Goal: Task Accomplishment & Management: Complete application form

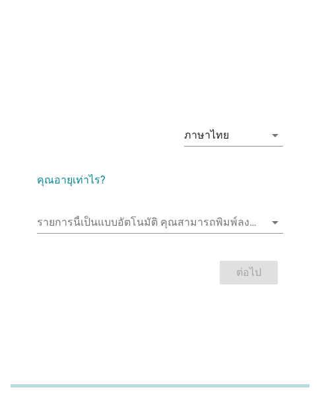
click at [45, 208] on div "รายการนี้เป็นแบบอัตโนมัติ [PERSON_NAME]พิมพ์ลงในรายการนี้ arrow_drop_down" at bounding box center [160, 225] width 246 height 42
click at [84, 229] on input "รายการนี้เป็นแบบอัตโนมัติ คุณสามารถพิมพ์ลงในรายการนี้" at bounding box center [151, 222] width 228 height 21
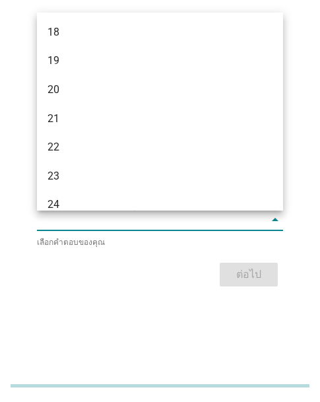
click at [71, 216] on input "รายการนี้เป็นแบบอัตโนมัติ คุณสามารถพิมพ์ลงในรายการนี้" at bounding box center [151, 219] width 228 height 21
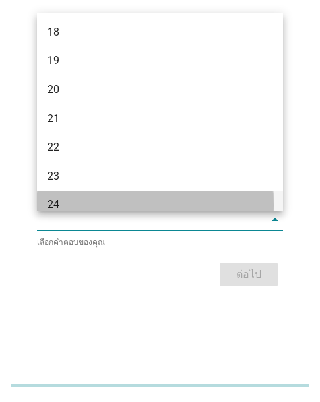
click at [69, 203] on div "24" at bounding box center [150, 205] width 206 height 16
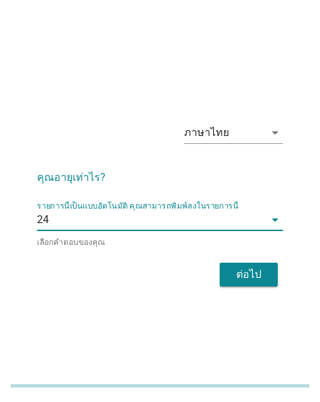
click at [225, 263] on button "ต่อไป" at bounding box center [249, 275] width 58 height 24
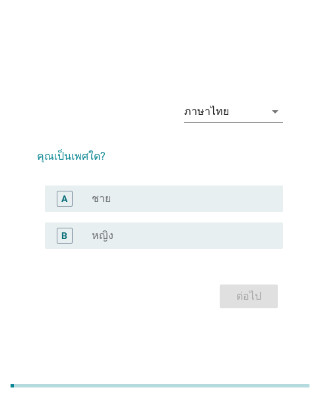
click at [214, 234] on div "radio_button_unchecked หญิง" at bounding box center [177, 235] width 170 height 13
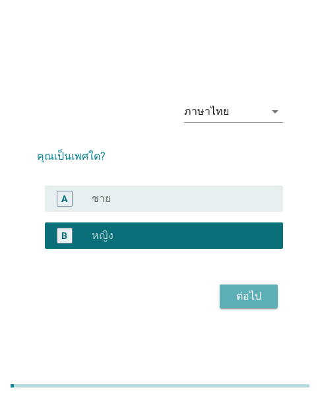
drag, startPoint x: 254, startPoint y: 297, endPoint x: 328, endPoint y: 274, distance: 77.6
click at [259, 296] on div "ต่อไป" at bounding box center [248, 296] width 37 height 16
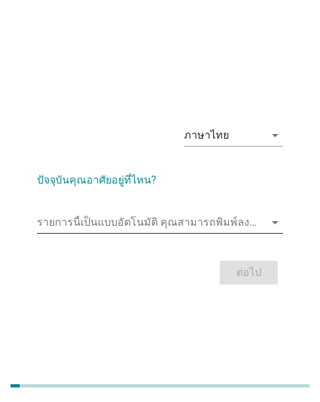
drag, startPoint x: 73, startPoint y: 216, endPoint x: 82, endPoint y: 207, distance: 13.1
click at [73, 216] on input "รายการนี้เป็นแบบอัตโนมัติ คุณสามารถพิมพ์ลงในรายการนี้" at bounding box center [151, 222] width 228 height 21
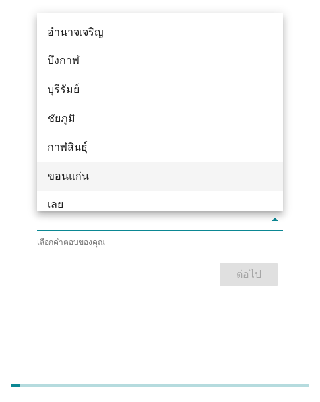
click at [61, 183] on div "ขอนแก่น" at bounding box center [150, 176] width 206 height 16
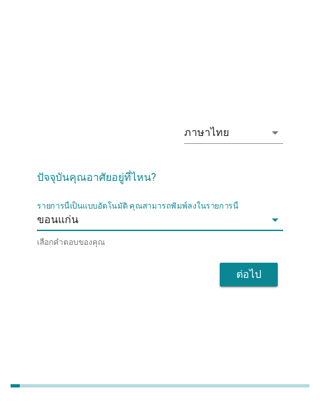
drag, startPoint x: 257, startPoint y: 265, endPoint x: 96, endPoint y: 189, distance: 178.2
click at [255, 266] on div "ต่อไป" at bounding box center [248, 274] width 37 height 16
